Goal: Obtain resource: Download file/media

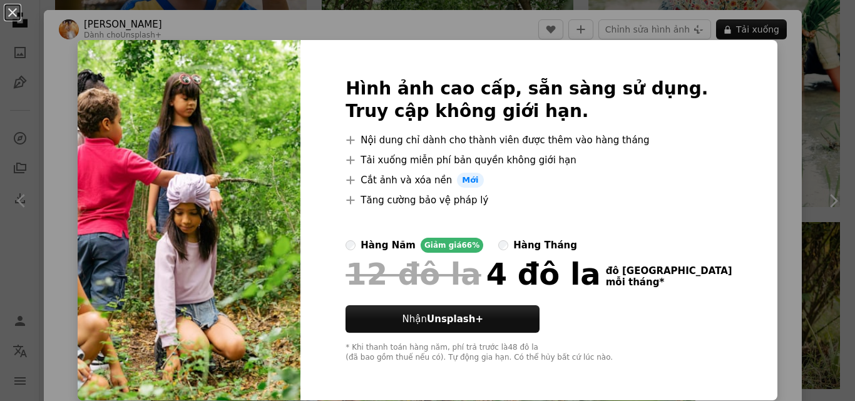
scroll to position [1, 0]
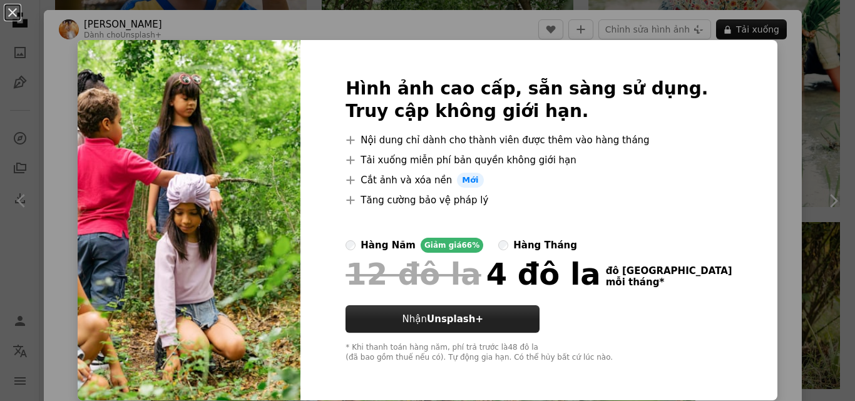
click at [427, 322] on font "Nhận" at bounding box center [414, 318] width 24 height 11
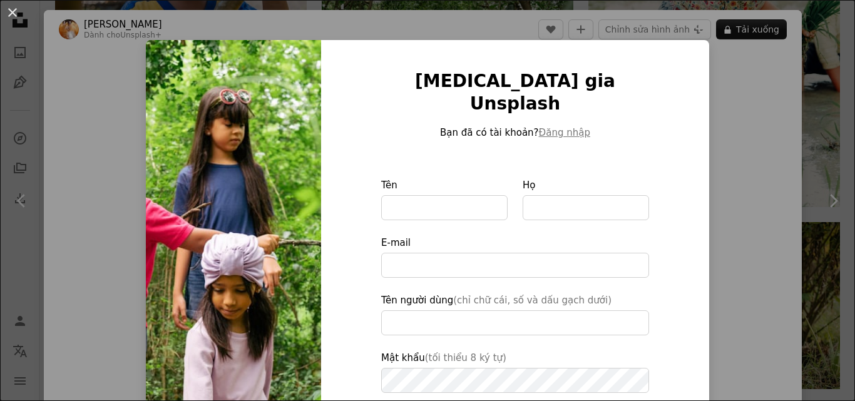
click at [175, 91] on img at bounding box center [233, 300] width 175 height 521
click at [11, 13] on button "An X shape" at bounding box center [12, 12] width 15 height 15
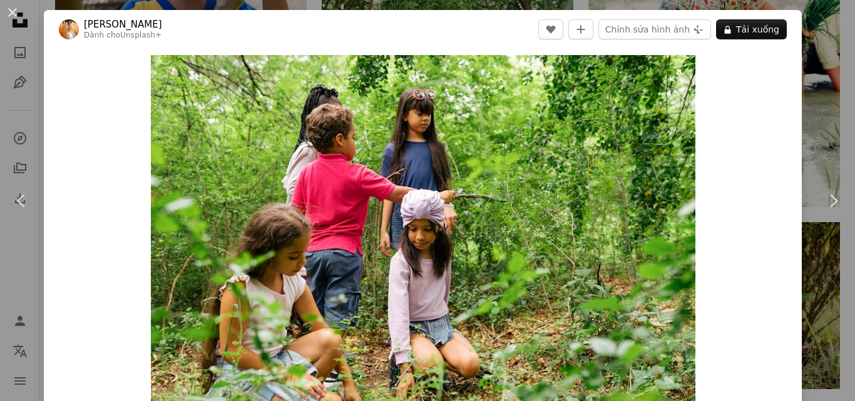
scroll to position [313, 0]
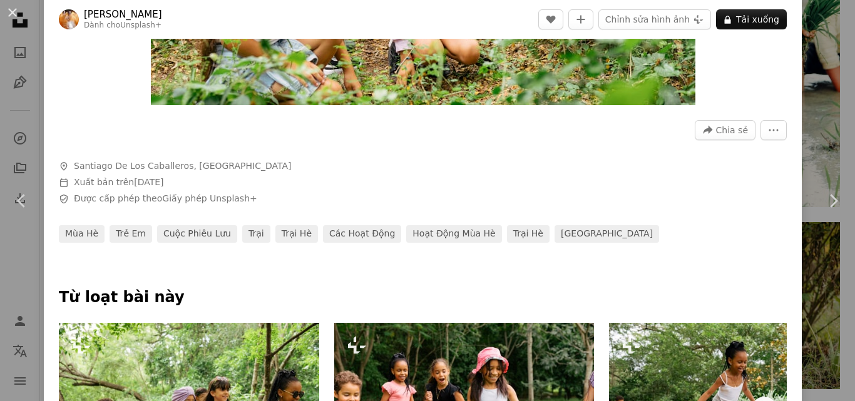
drag, startPoint x: 362, startPoint y: 177, endPoint x: 324, endPoint y: 164, distance: 40.4
click at [324, 164] on span "A map marker [GEOGRAPHIC_DATA], [GEOGRAPHIC_DATA]" at bounding box center [246, 166] width 375 height 13
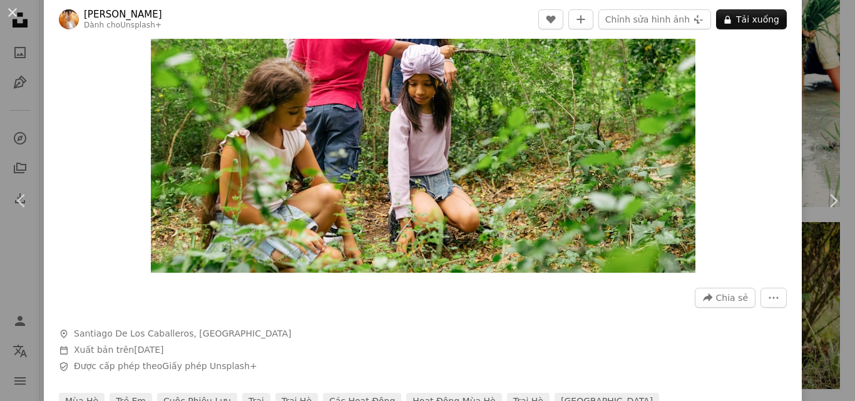
scroll to position [140, 0]
